Goal: Task Accomplishment & Management: Manage account settings

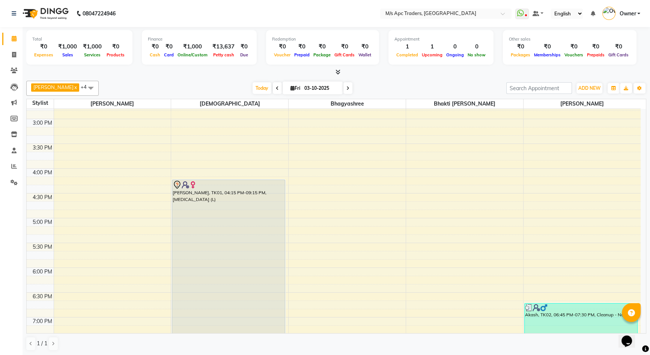
scroll to position [307, 0]
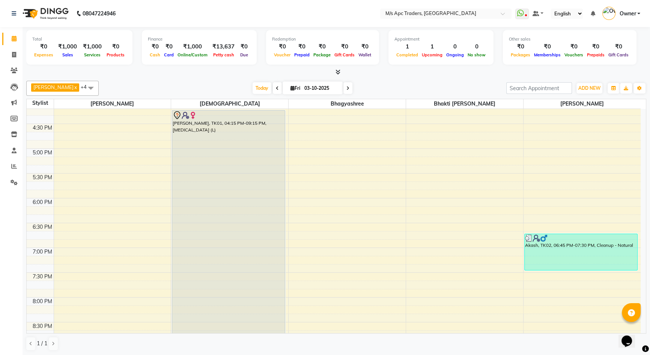
click at [102, 251] on div "10:00 AM 10:30 AM 11:00 AM 11:30 AM 12:00 PM 12:30 PM 1:00 PM 1:30 PM 2:00 PM 2…" at bounding box center [334, 124] width 614 height 644
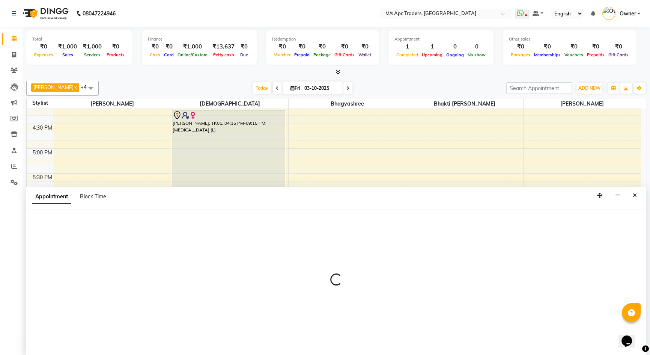
scroll to position [0, 0]
select select "62928"
select select "1140"
select select "tentative"
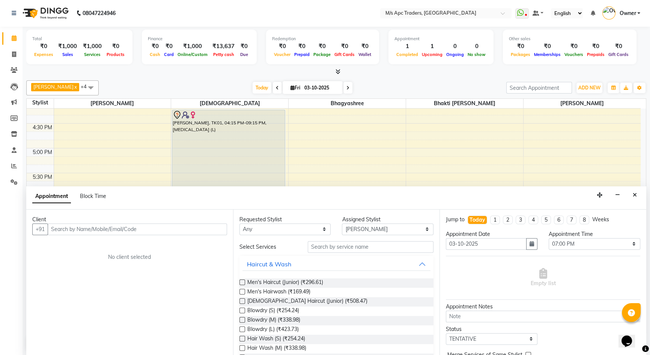
click at [149, 230] on input "text" at bounding box center [137, 229] width 179 height 12
type input "9168213069"
click at [216, 226] on span "Add Client" at bounding box center [211, 229] width 25 height 7
select select "22"
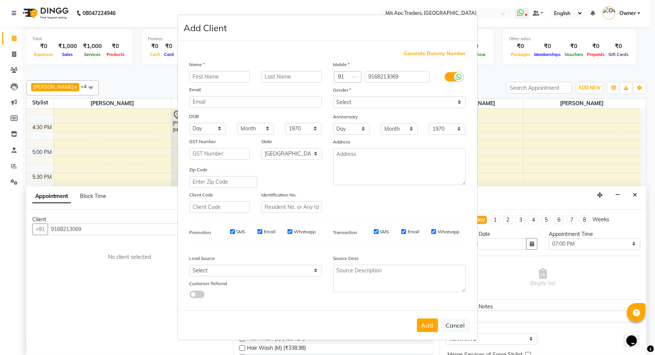
click at [231, 76] on input "text" at bounding box center [220, 77] width 61 height 12
type input "malika"
click at [457, 102] on select "Select [DEMOGRAPHIC_DATA] [DEMOGRAPHIC_DATA] Other Prefer Not To Say" at bounding box center [399, 102] width 133 height 12
select select "[DEMOGRAPHIC_DATA]"
click at [333, 96] on select "Select [DEMOGRAPHIC_DATA] [DEMOGRAPHIC_DATA] Other Prefer Not To Say" at bounding box center [399, 102] width 133 height 12
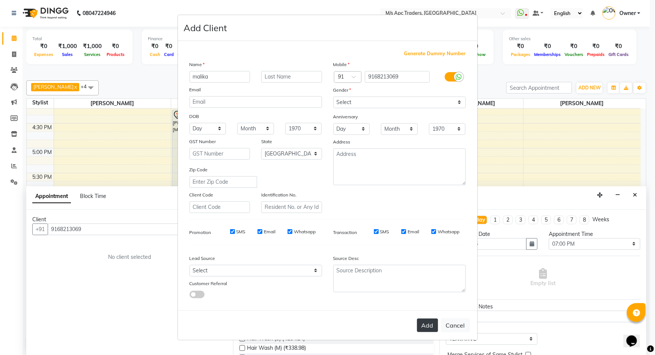
click at [426, 328] on button "Add" at bounding box center [427, 325] width 21 height 14
select select
select select "null"
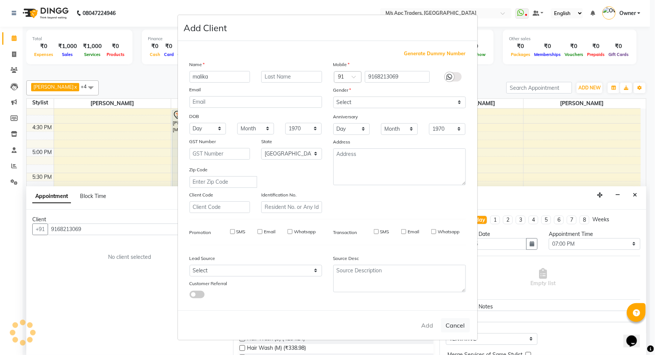
select select
checkbox input "false"
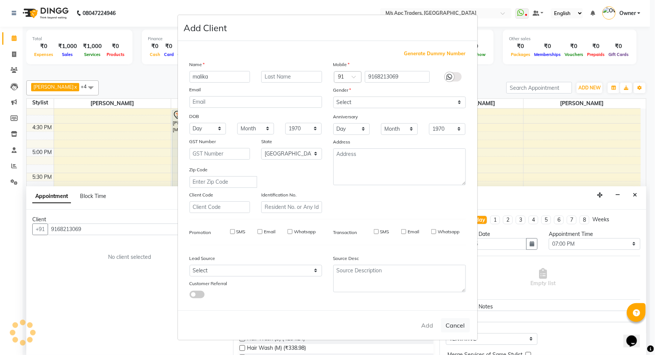
checkbox input "false"
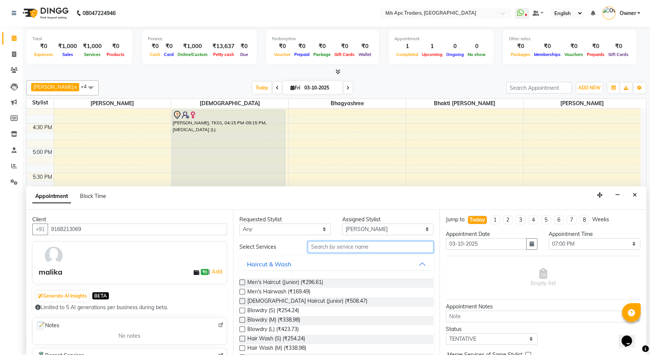
click at [345, 244] on input "text" at bounding box center [371, 247] width 126 height 12
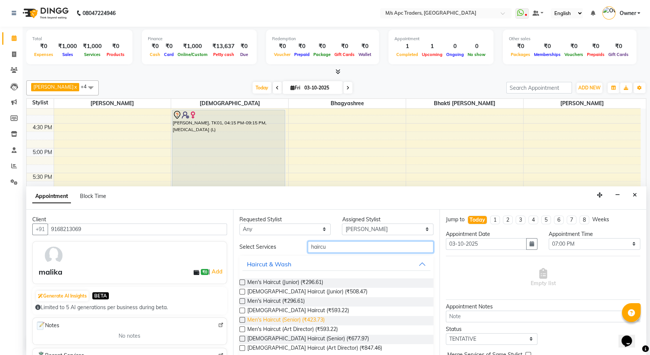
type input "haircu"
click at [299, 318] on span "Men's Haircut (Senior) (₹423.73)" at bounding box center [285, 320] width 77 height 9
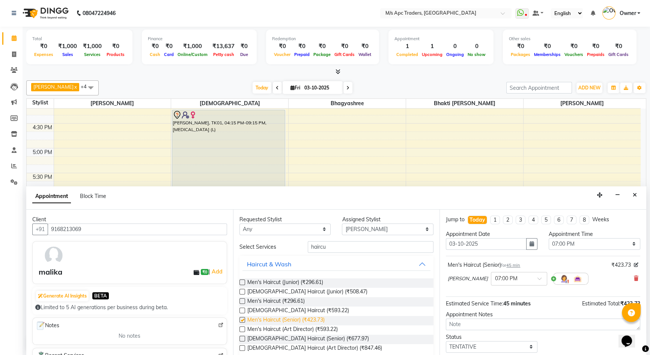
checkbox input "false"
click at [300, 336] on span "[DEMOGRAPHIC_DATA] Haircut (Senior) (₹677.97)" at bounding box center [308, 338] width 122 height 9
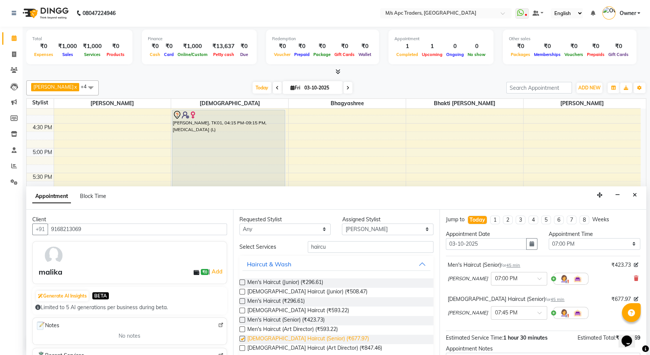
checkbox input "false"
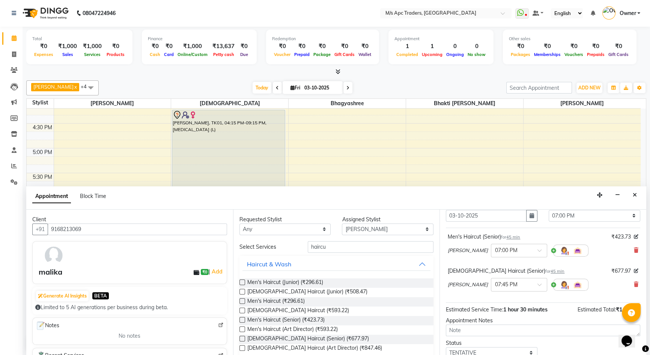
scroll to position [78, 0]
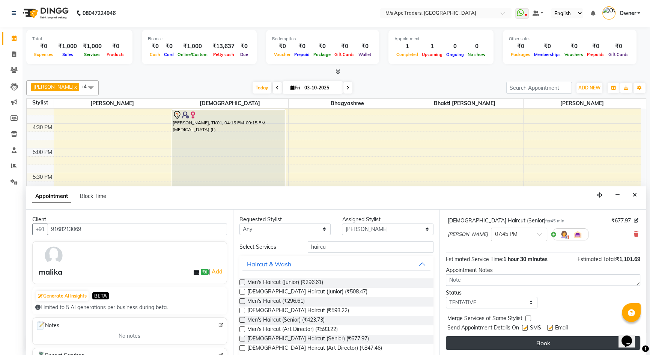
click at [574, 343] on button "Book" at bounding box center [543, 343] width 194 height 14
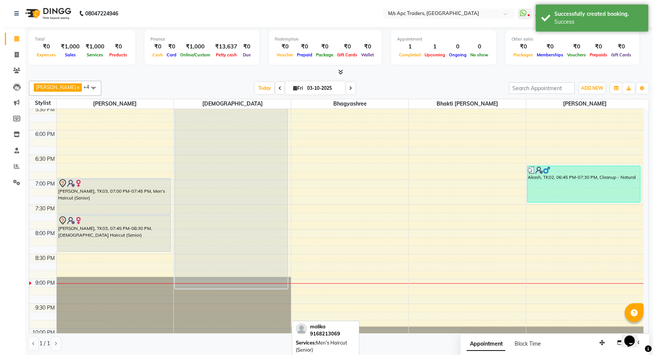
scroll to position [375, 0]
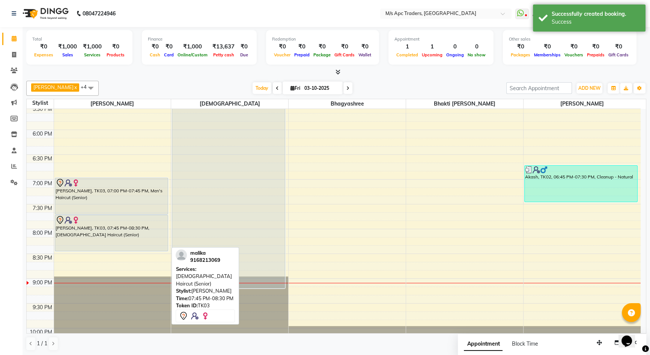
click at [133, 230] on div "[PERSON_NAME], TK03, 07:45 PM-08:30 PM, [DEMOGRAPHIC_DATA] Haircut (Senior)" at bounding box center [111, 233] width 113 height 36
select select "7"
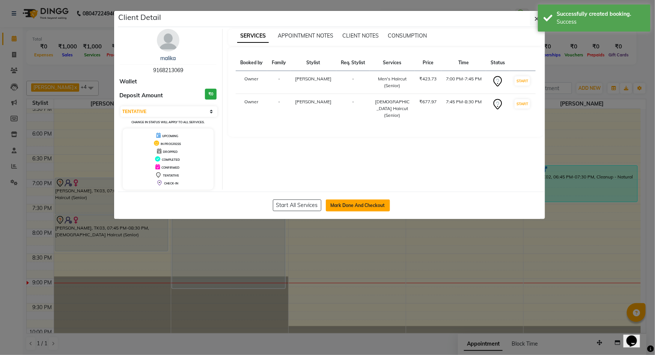
click at [378, 203] on button "Mark Done And Checkout" at bounding box center [358, 205] width 64 height 12
select select "service"
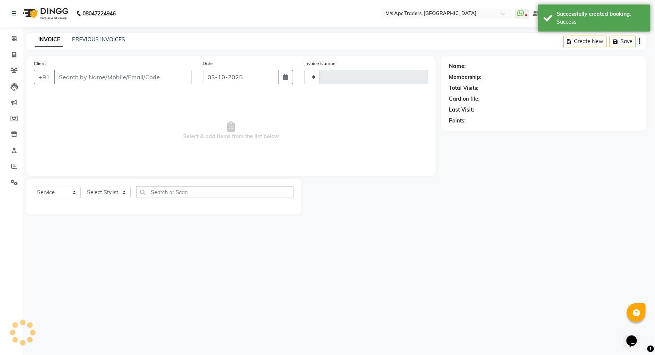
type input "0248"
select select "6493"
type input "9168213069"
select select "62928"
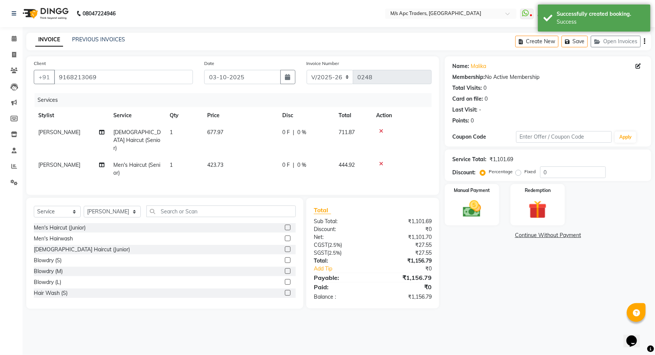
click at [382, 161] on icon at bounding box center [381, 163] width 4 height 5
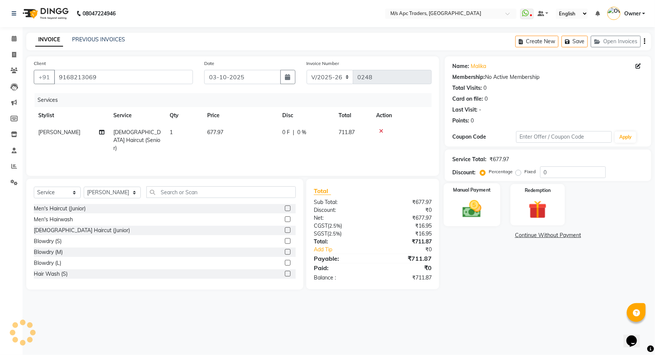
click at [470, 209] on img at bounding box center [472, 209] width 31 height 22
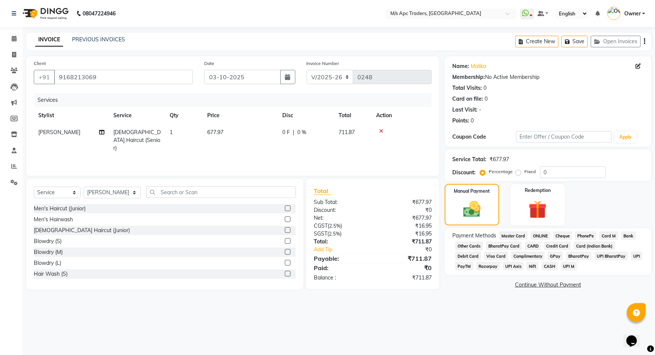
click at [305, 131] on span "0 %" at bounding box center [301, 132] width 9 height 8
select select "62928"
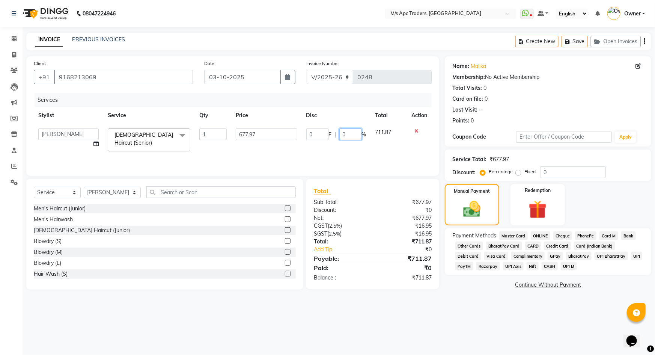
click at [346, 135] on input "0" at bounding box center [350, 134] width 23 height 12
type input "2"
click at [419, 115] on th "Action" at bounding box center [419, 115] width 25 height 17
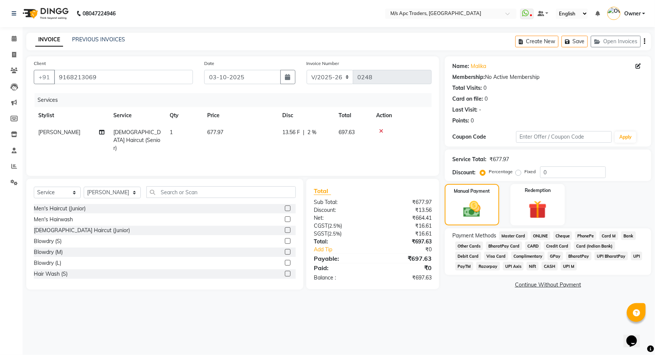
click at [315, 131] on span "2 %" at bounding box center [311, 132] width 9 height 8
select select "62928"
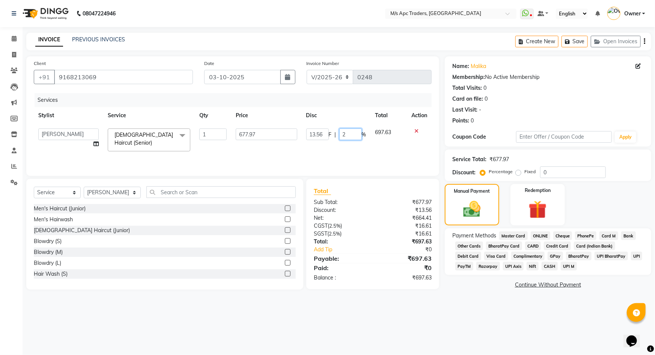
click at [349, 133] on input "2" at bounding box center [350, 134] width 23 height 12
type input "1"
click at [416, 114] on th "Action" at bounding box center [419, 115] width 25 height 17
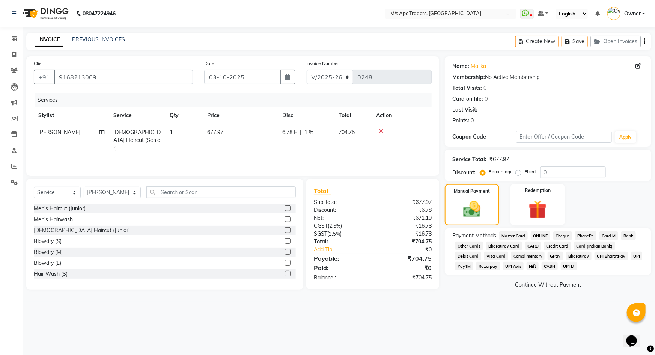
click at [312, 131] on span "1 %" at bounding box center [308, 132] width 9 height 8
select select "62928"
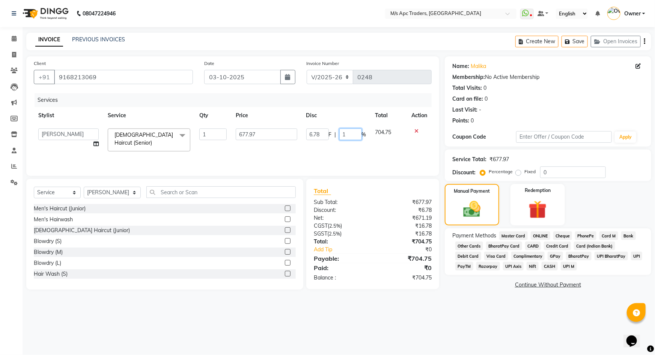
click at [347, 134] on input "1" at bounding box center [350, 134] width 23 height 12
type input "1.5"
click at [421, 117] on th "Action" at bounding box center [419, 115] width 25 height 17
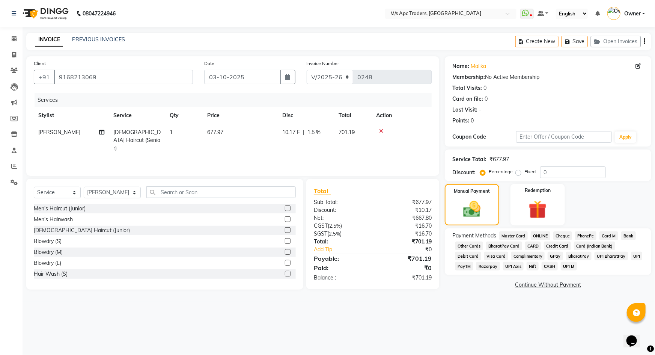
click at [317, 131] on span "1.5 %" at bounding box center [313, 132] width 13 height 8
select select "62928"
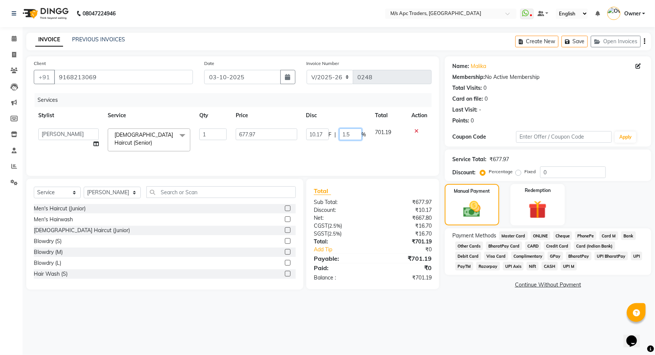
click at [354, 134] on input "1.5" at bounding box center [350, 134] width 23 height 12
type input "1.1"
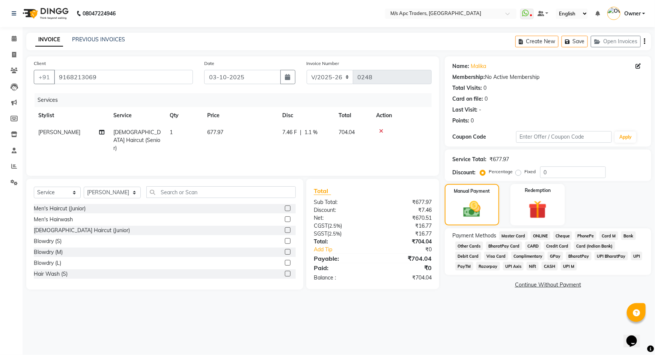
click at [419, 114] on th "Action" at bounding box center [402, 115] width 60 height 17
click at [315, 134] on span "1.1 %" at bounding box center [310, 132] width 13 height 8
select select "62928"
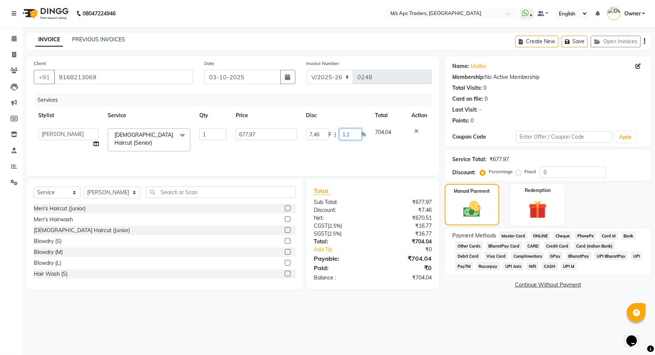
click at [355, 135] on input "1.1" at bounding box center [350, 134] width 23 height 12
type input "1.2"
click at [422, 116] on th "Action" at bounding box center [419, 115] width 25 height 17
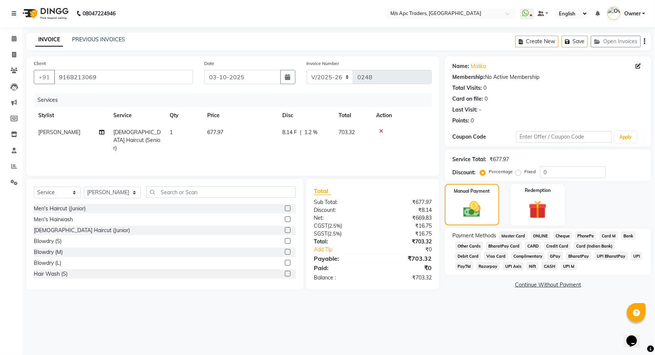
click at [310, 134] on span "1.2 %" at bounding box center [310, 132] width 13 height 8
select select "62928"
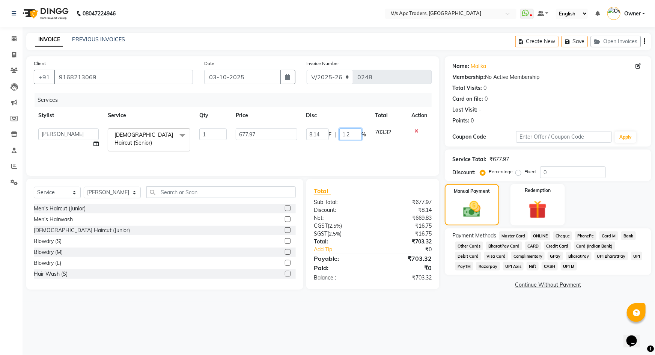
click at [353, 134] on input "1.2" at bounding box center [350, 134] width 23 height 12
type input "1.1"
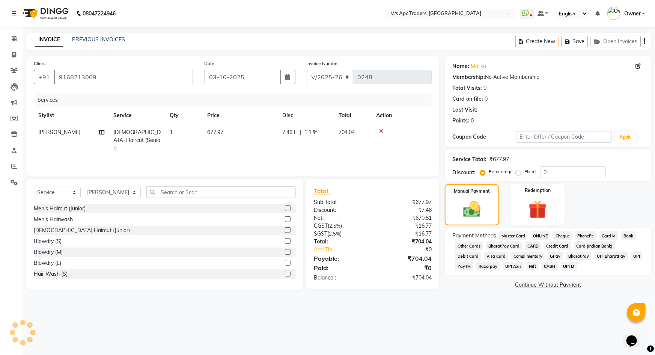
click at [421, 115] on th "Action" at bounding box center [402, 115] width 60 height 17
click at [315, 133] on span "1.1 %" at bounding box center [310, 132] width 13 height 8
select select "62928"
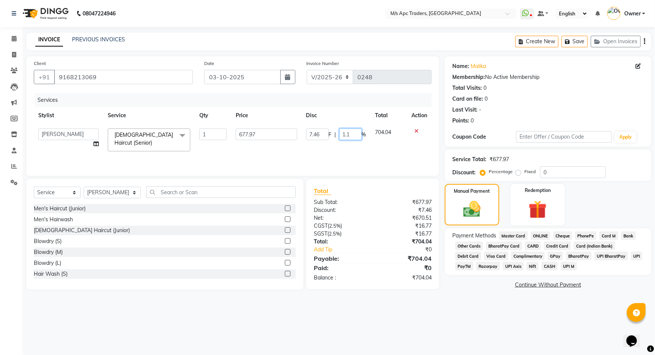
click at [350, 134] on input "1.1" at bounding box center [350, 134] width 23 height 12
type input "1.3"
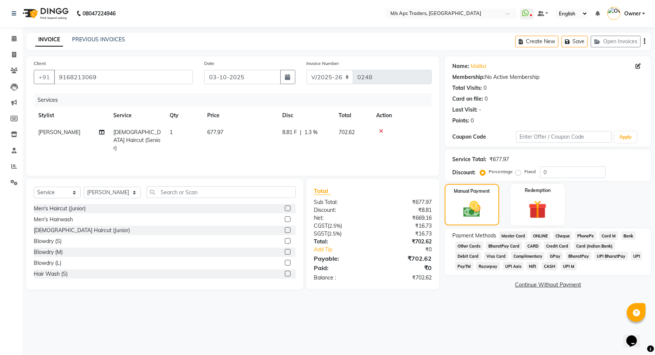
click at [413, 115] on th "Action" at bounding box center [402, 115] width 60 height 17
click at [316, 132] on span "1.3 %" at bounding box center [310, 132] width 13 height 8
select select "62928"
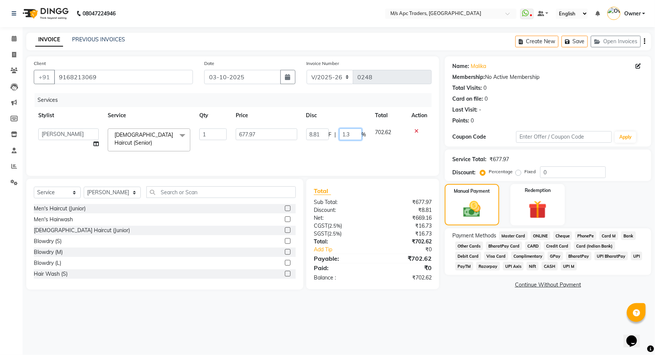
click at [356, 136] on input "1.3" at bounding box center [350, 134] width 23 height 12
type input "1.4"
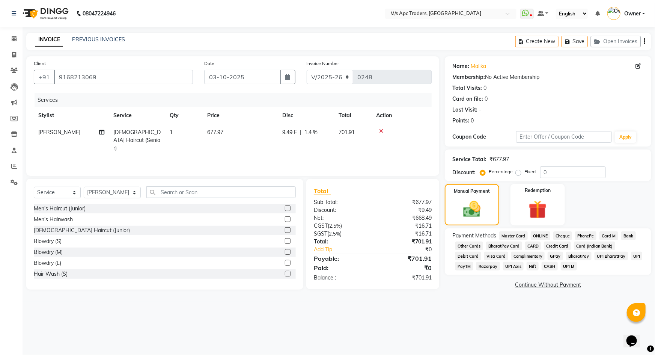
click at [423, 114] on th "Action" at bounding box center [402, 115] width 60 height 17
click at [350, 132] on span "701.91" at bounding box center [347, 132] width 16 height 7
select select "62928"
click at [548, 256] on span "GPay" at bounding box center [555, 255] width 15 height 9
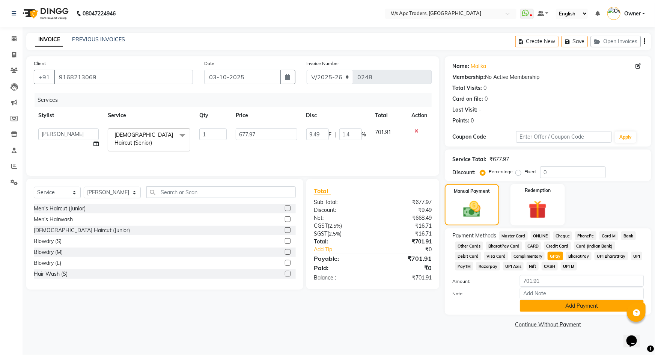
click at [559, 305] on button "Add Payment" at bounding box center [582, 306] width 124 height 12
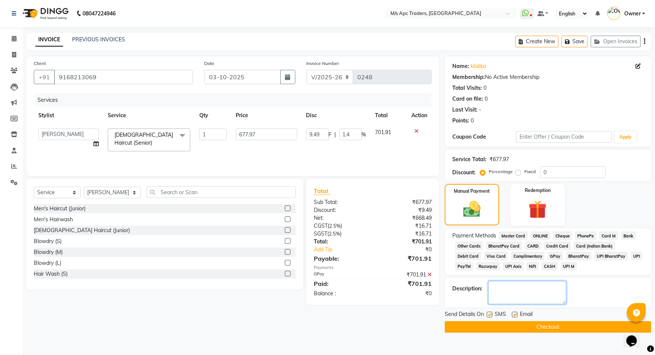
click at [536, 297] on textarea at bounding box center [527, 292] width 78 height 23
type textarea "200 next bill less sir friend"
click at [546, 325] on button "Checkout" at bounding box center [548, 327] width 206 height 12
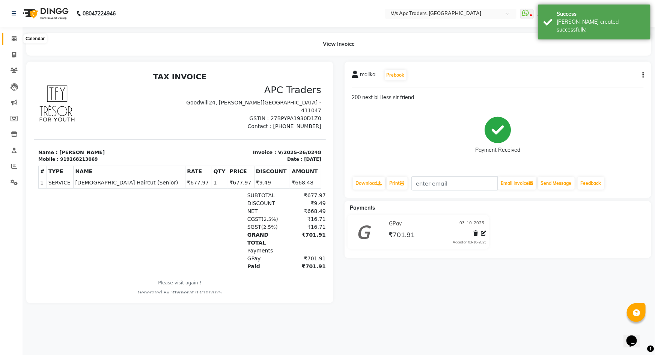
click at [13, 40] on icon at bounding box center [14, 39] width 5 height 6
